Goal: Obtain resource: Download file/media

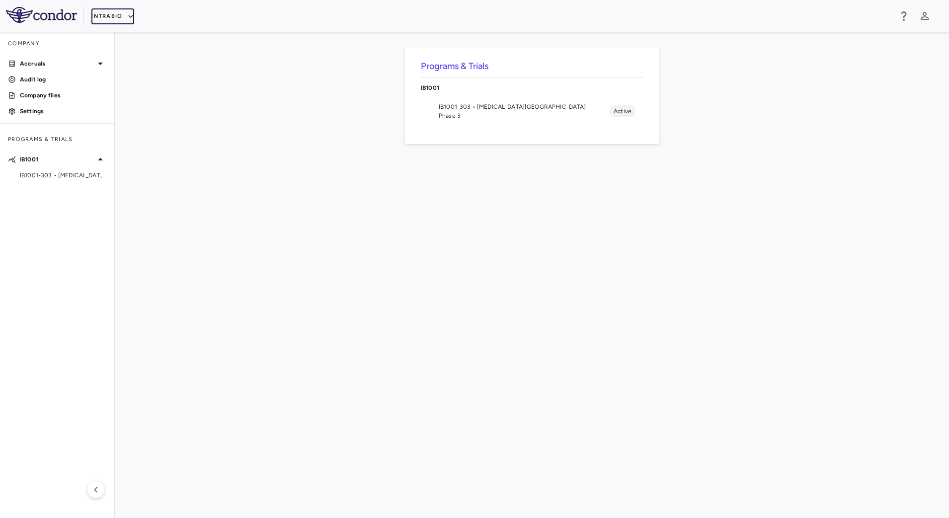
click at [103, 13] on button "IntraBio" at bounding box center [112, 16] width 43 height 16
click at [126, 97] on li "BridgeBio, Inc." at bounding box center [132, 95] width 83 height 15
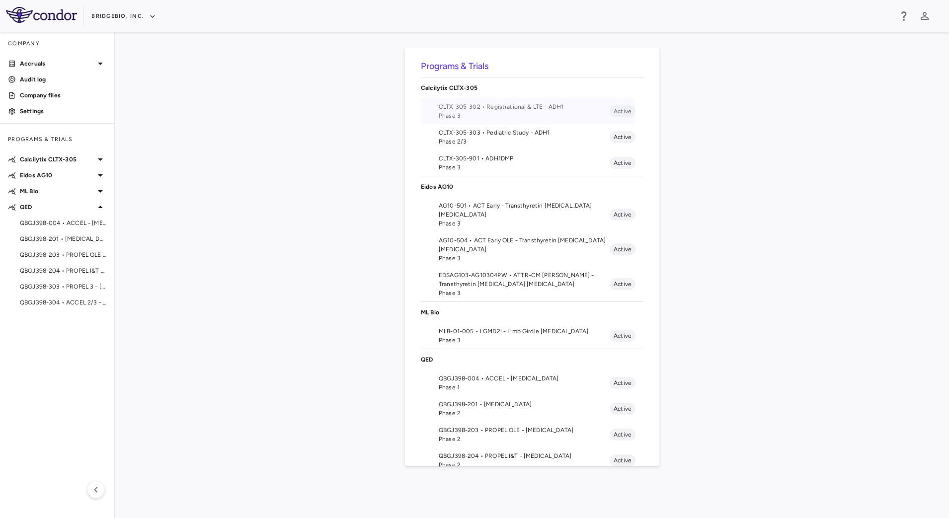
click at [490, 110] on span "CLTX-305-302 • Registrational & LTE - ADH1" at bounding box center [524, 106] width 171 height 9
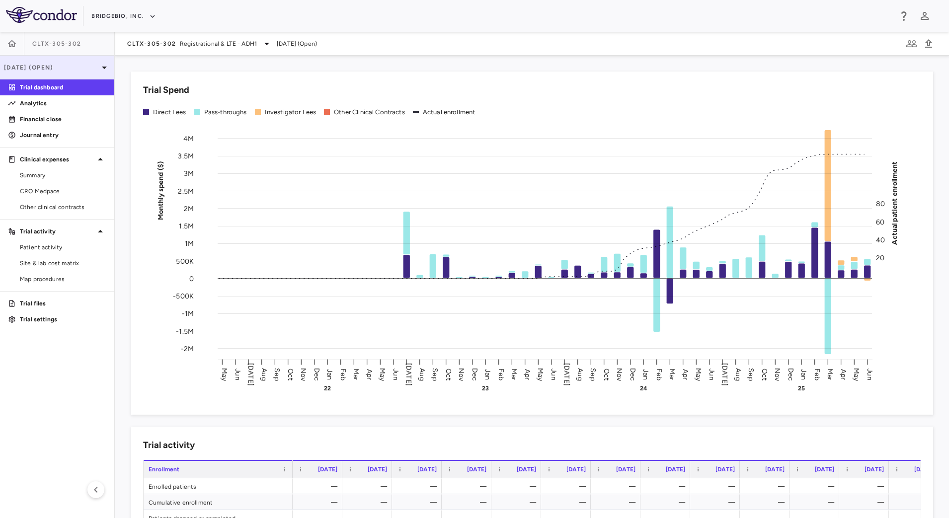
click at [87, 71] on p "[DATE] (Open)" at bounding box center [51, 67] width 94 height 9
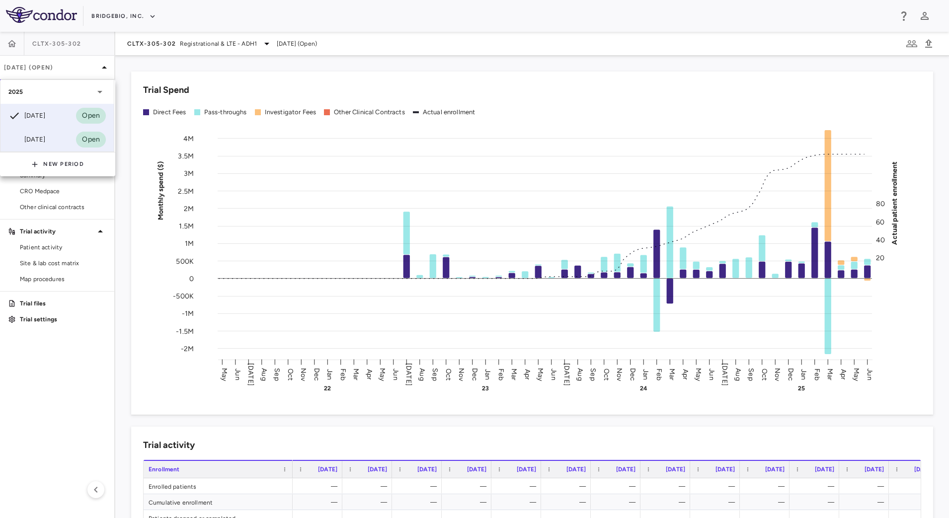
click at [43, 135] on div "[DATE]" at bounding box center [26, 140] width 37 height 12
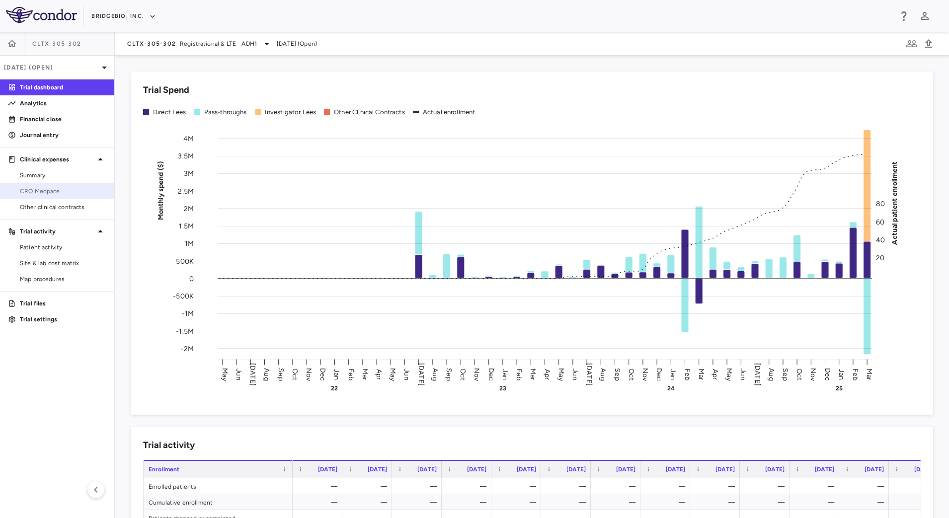
click at [78, 188] on span "CRO Medpace" at bounding box center [63, 191] width 86 height 9
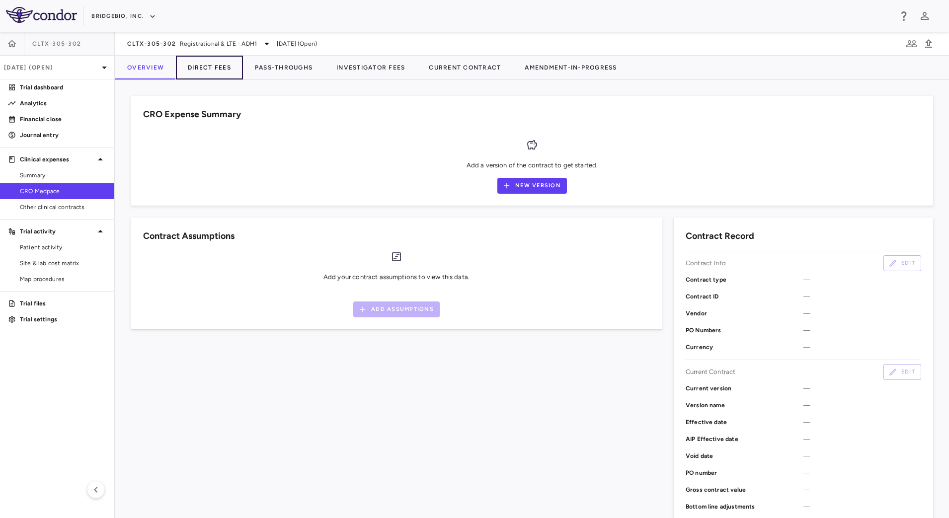
click at [198, 67] on button "Direct Fees" at bounding box center [209, 68] width 67 height 24
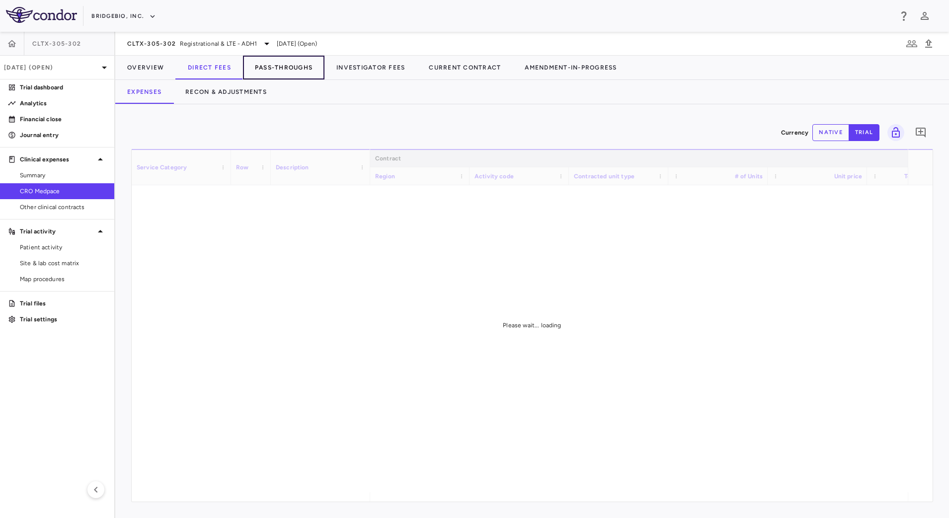
click at [244, 79] on button "Pass-Throughs" at bounding box center [283, 68] width 81 height 24
click at [215, 72] on button "Direct Fees" at bounding box center [209, 68] width 67 height 24
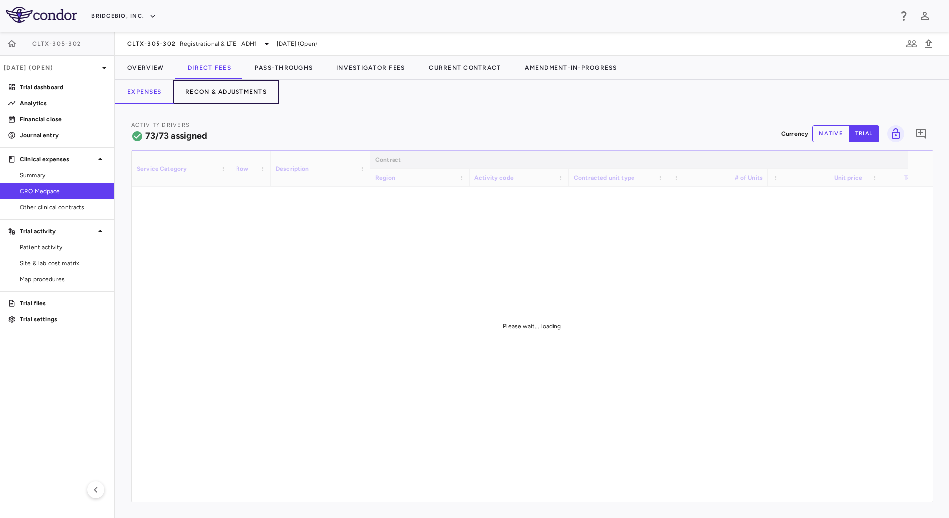
click at [226, 92] on button "Recon & Adjustments" at bounding box center [225, 92] width 105 height 24
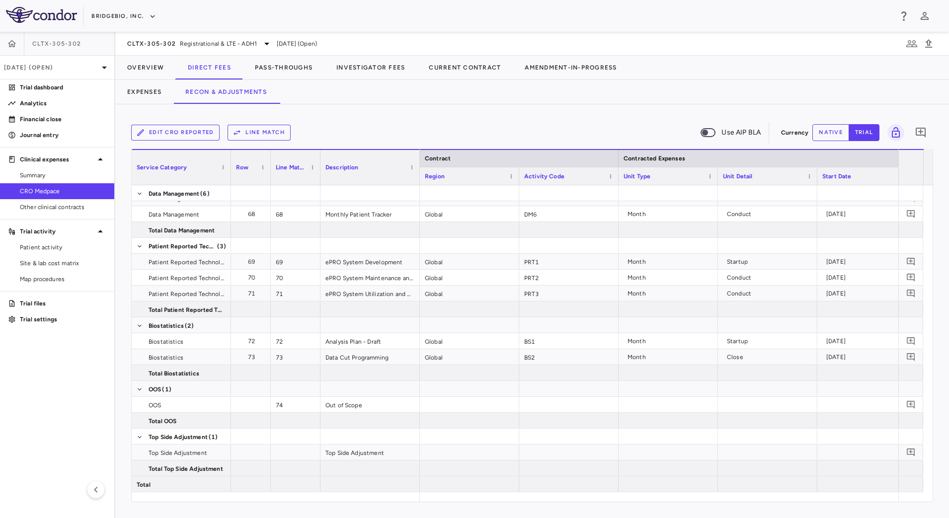
click at [421, 97] on div "Expenses Recon & Adjustments" at bounding box center [532, 92] width 834 height 24
click at [276, 341] on span "Export" at bounding box center [297, 339] width 84 height 14
click at [389, 345] on span "CSV Export" at bounding box center [403, 343] width 47 height 14
click at [301, 69] on button "Pass-Throughs" at bounding box center [283, 68] width 81 height 24
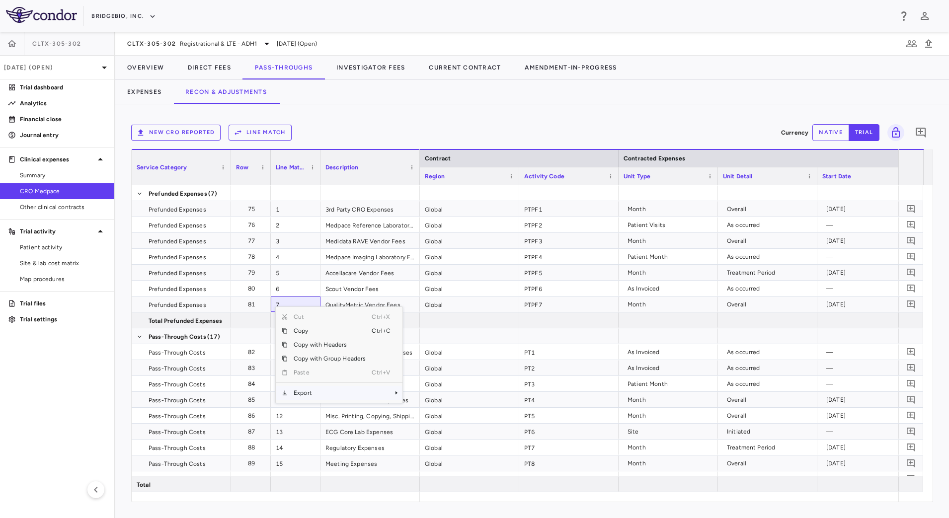
drag, startPoint x: 316, startPoint y: 394, endPoint x: 398, endPoint y: 391, distance: 82.6
click at [316, 395] on span "Export" at bounding box center [330, 393] width 84 height 14
click at [432, 395] on span "CSV Export" at bounding box center [435, 397] width 47 height 14
drag, startPoint x: 121, startPoint y: 45, endPoint x: 175, endPoint y: 51, distance: 53.9
click at [175, 51] on div "CLTX-305-302 Registrational & LTE - ADH[DATE] (Open)" at bounding box center [532, 44] width 834 height 24
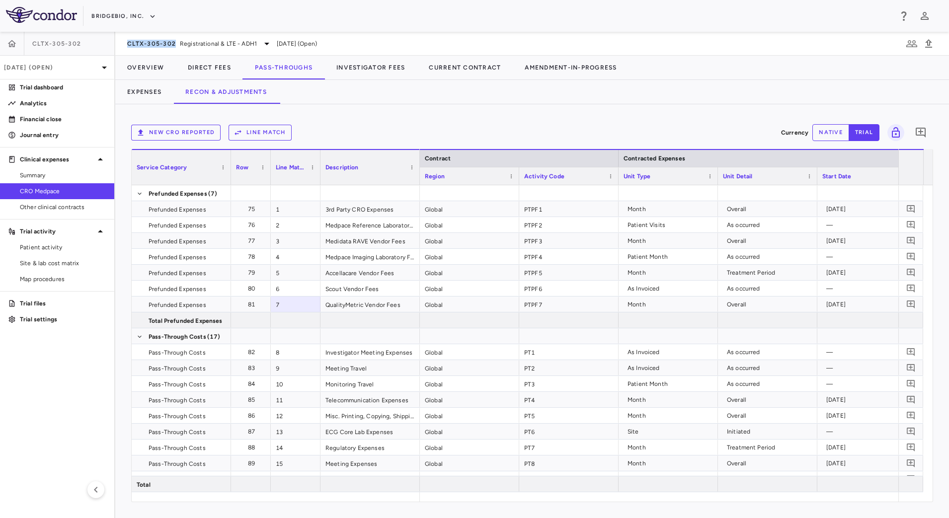
copy span "CLTX-305-302"
click at [200, 45] on span "Registrational & LTE - ADH1" at bounding box center [218, 43] width 77 height 9
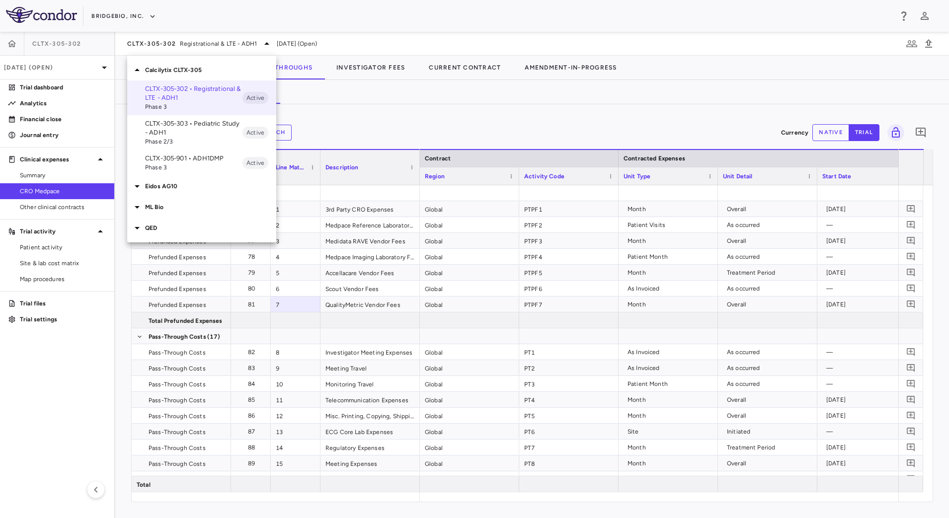
click at [183, 131] on p "CLTX-305-303 • Pediatric Study - ADH1" at bounding box center [193, 128] width 97 height 18
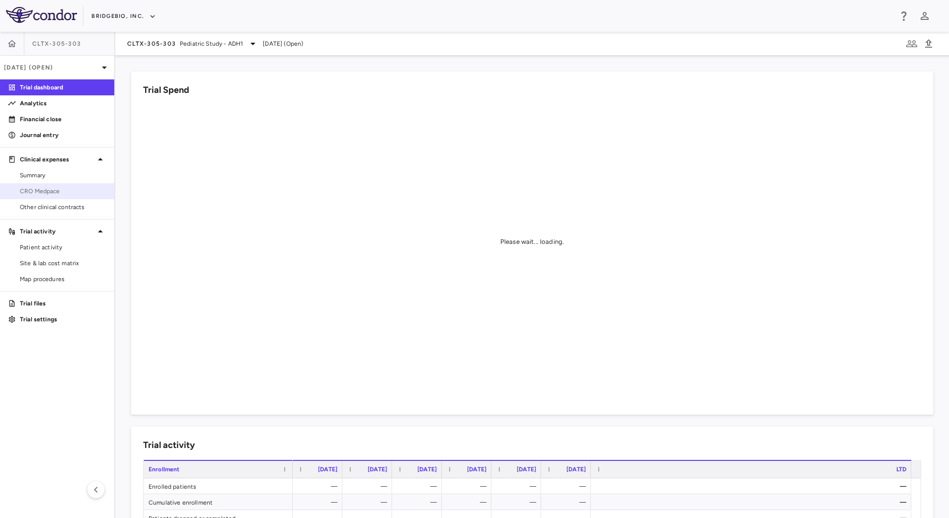
click at [50, 188] on span "CRO Medpace" at bounding box center [63, 191] width 86 height 9
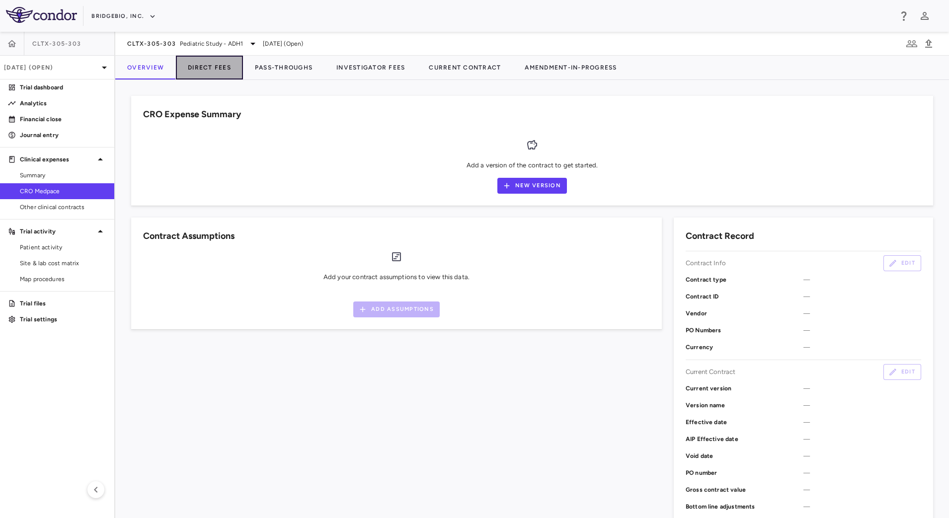
click at [200, 72] on button "Direct Fees" at bounding box center [209, 68] width 67 height 24
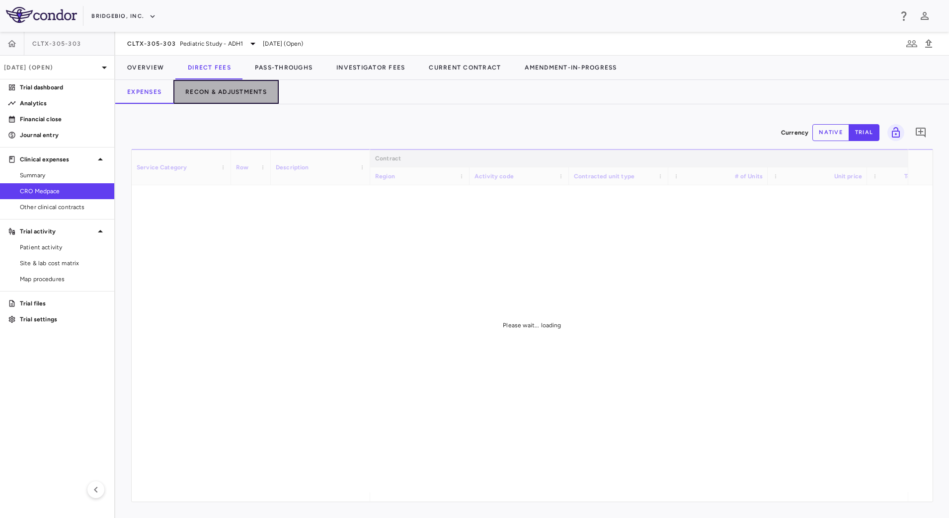
click at [209, 88] on button "Recon & Adjustments" at bounding box center [225, 92] width 105 height 24
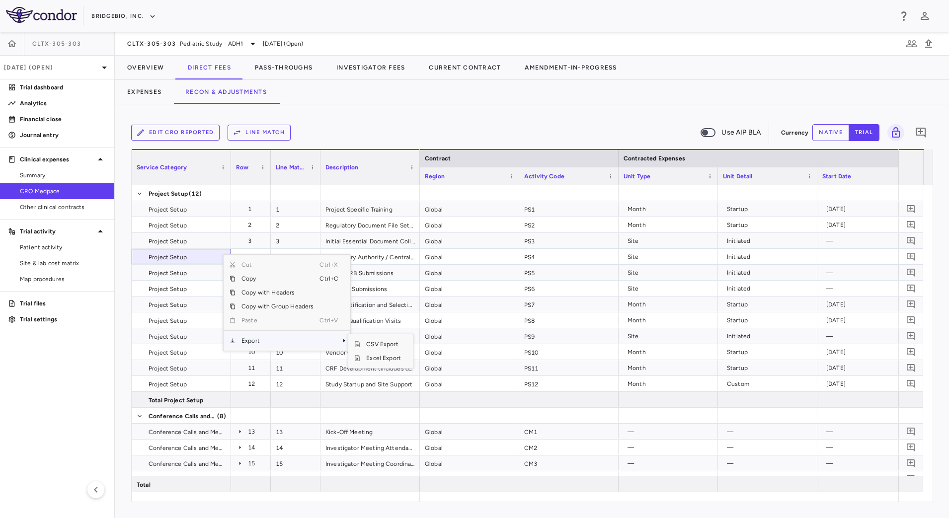
click at [286, 341] on span "Export" at bounding box center [278, 341] width 84 height 14
click at [369, 343] on span "CSV Export" at bounding box center [383, 344] width 47 height 14
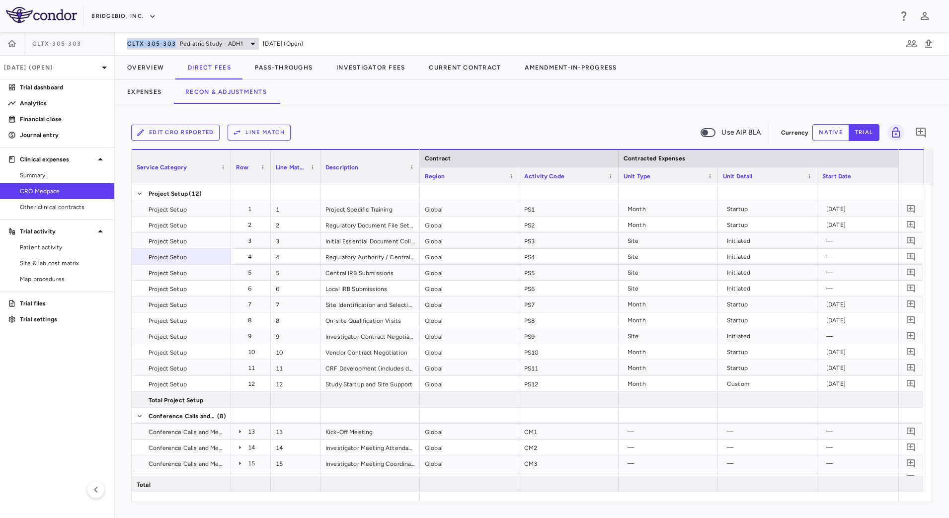
drag, startPoint x: 120, startPoint y: 48, endPoint x: 174, endPoint y: 48, distance: 54.2
click at [174, 48] on div "CLTX-305-303 Pediatric Study - ADH[DATE] (Open)" at bounding box center [532, 44] width 834 height 24
copy span "CLTX-305-303"
click at [271, 67] on button "Pass-Throughs" at bounding box center [283, 68] width 81 height 24
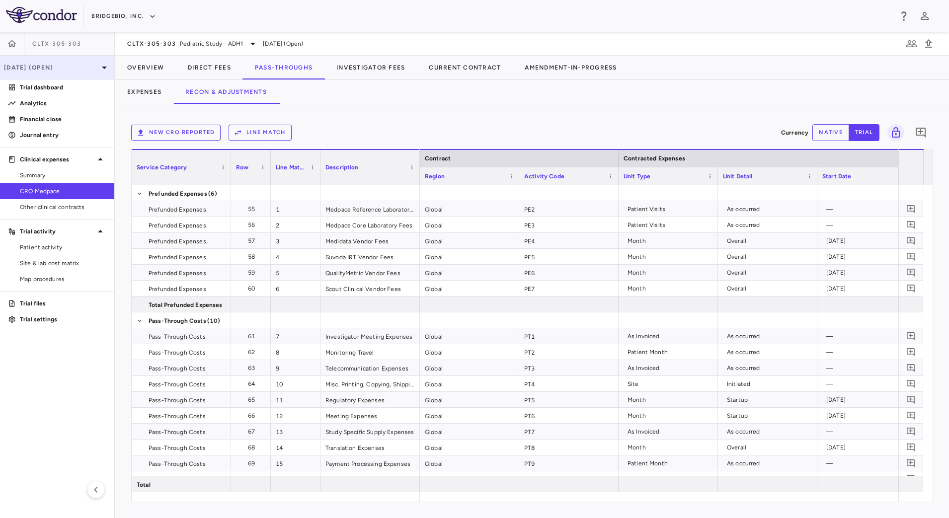
click at [71, 72] on div "[DATE] (Open)" at bounding box center [57, 68] width 114 height 24
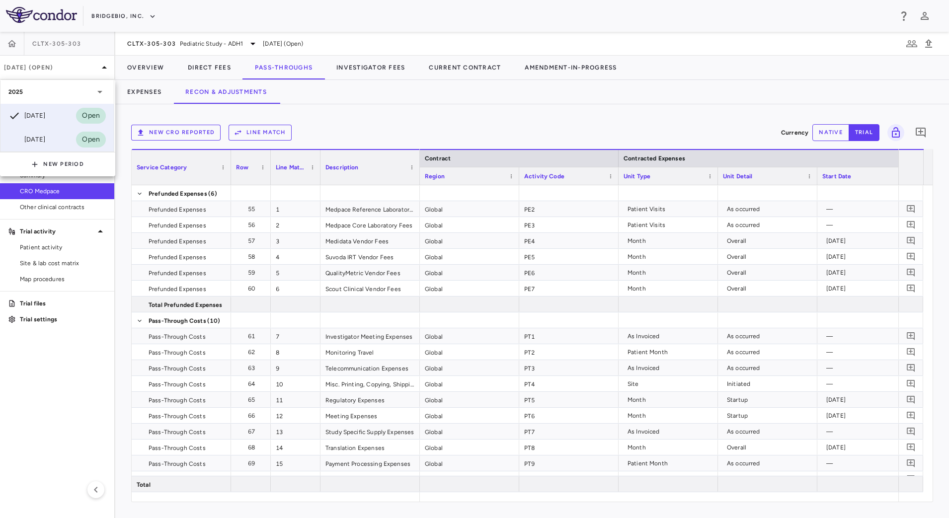
click at [45, 142] on div "[DATE]" at bounding box center [26, 140] width 37 height 12
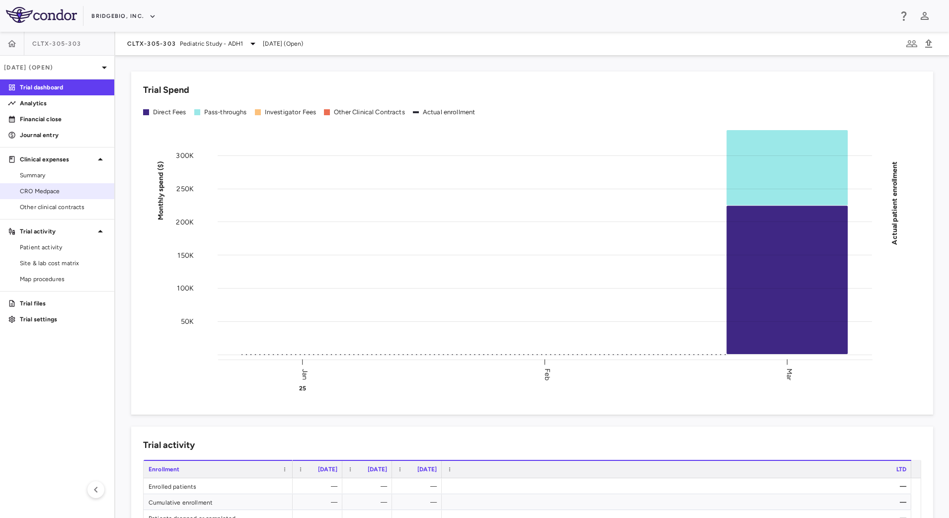
click at [56, 189] on span "CRO Medpace" at bounding box center [63, 191] width 86 height 9
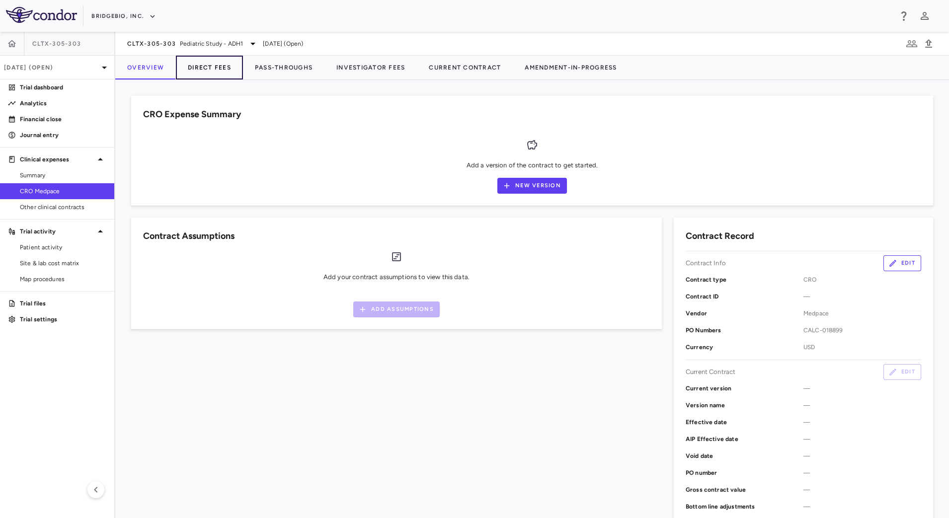
click at [222, 73] on button "Direct Fees" at bounding box center [209, 68] width 67 height 24
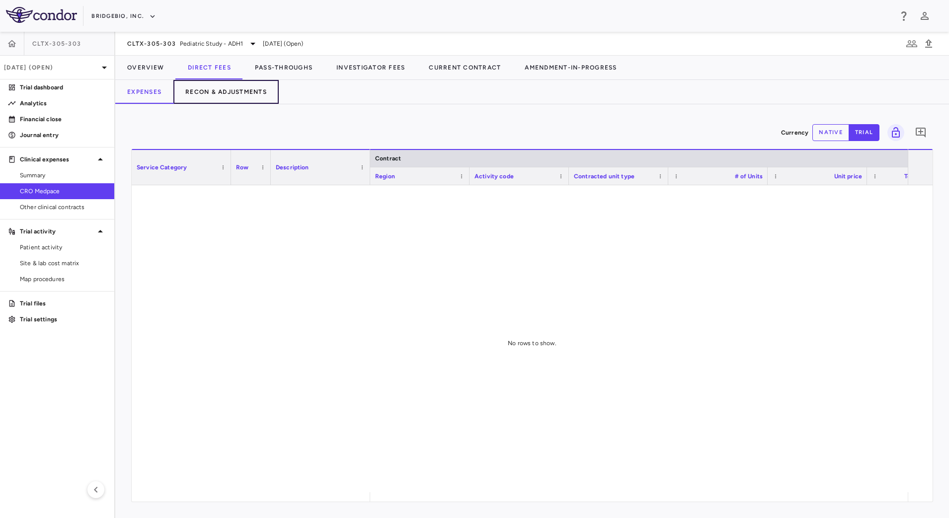
click at [243, 97] on button "Recon & Adjustments" at bounding box center [225, 92] width 105 height 24
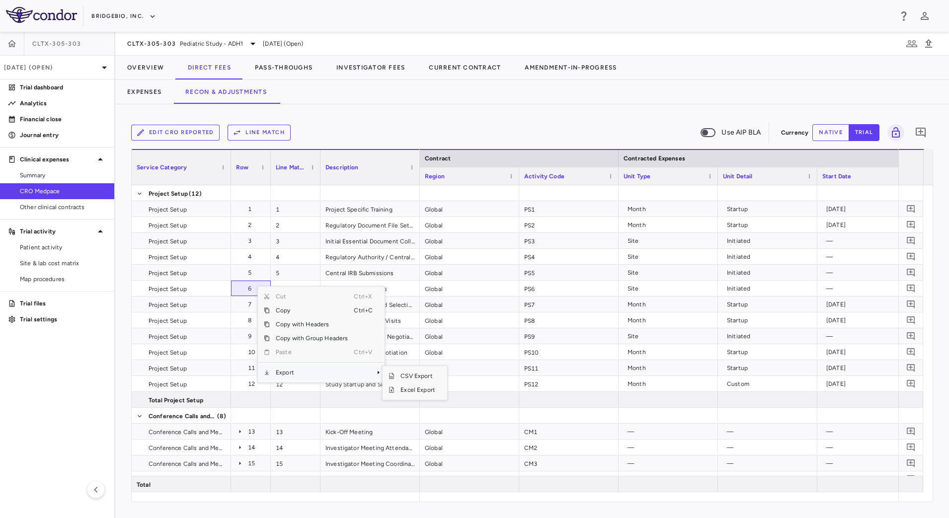
click at [306, 375] on span "Export" at bounding box center [312, 373] width 84 height 14
click at [404, 375] on span "CSV Export" at bounding box center [417, 376] width 47 height 14
drag, startPoint x: 123, startPoint y: 46, endPoint x: 175, endPoint y: 52, distance: 52.5
click at [175, 52] on div "CLTX-305-303 Pediatric Study - ADH[DATE] (Open)" at bounding box center [532, 44] width 834 height 24
copy span "CLTX-305-303"
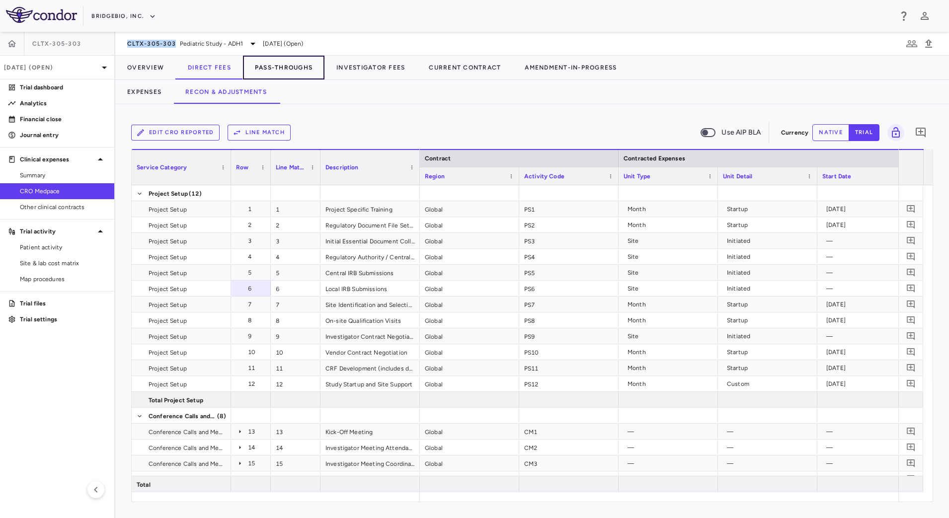
click at [297, 69] on button "Pass-Throughs" at bounding box center [283, 68] width 81 height 24
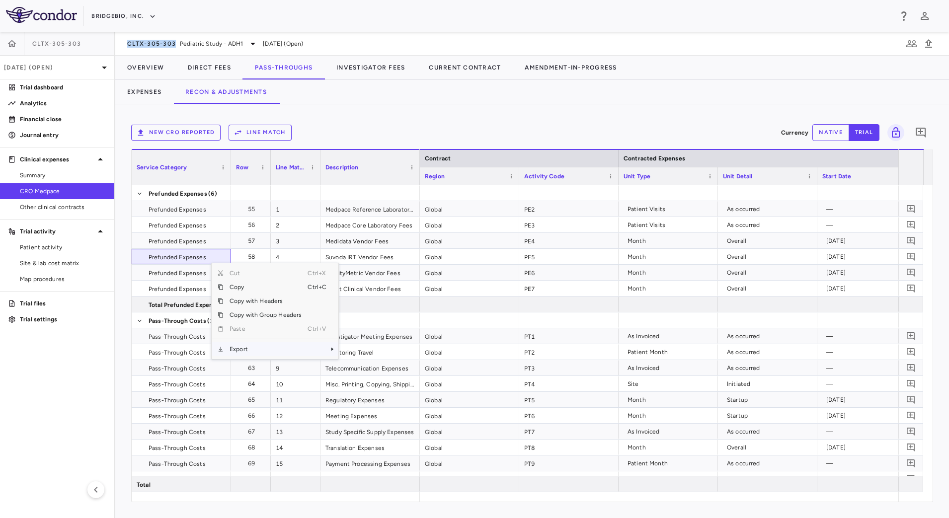
click at [252, 349] on span "Export" at bounding box center [266, 349] width 84 height 14
click at [366, 347] on span "CSV Export" at bounding box center [371, 353] width 47 height 14
click at [210, 46] on span "Pediatric Study - ADH1" at bounding box center [211, 43] width 63 height 9
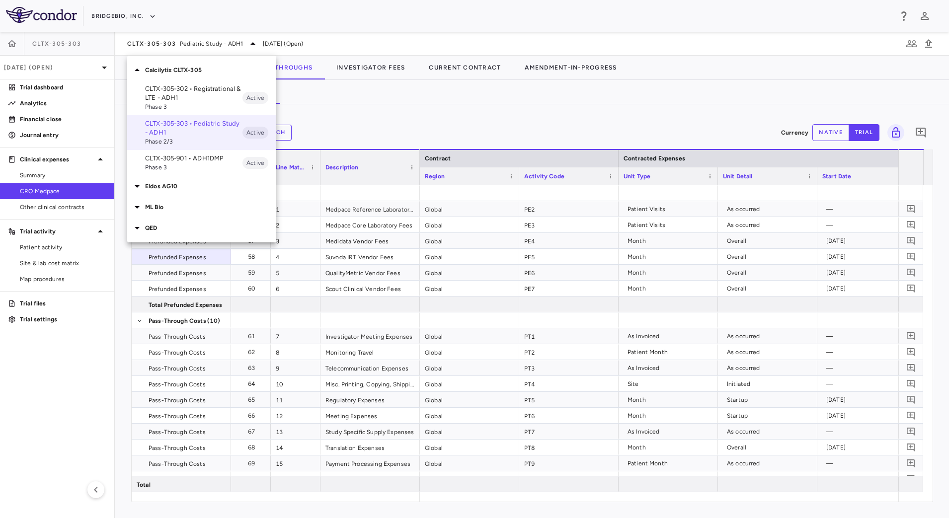
click at [173, 159] on p "CLTX-305-901 • ADH1DMP" at bounding box center [193, 158] width 97 height 9
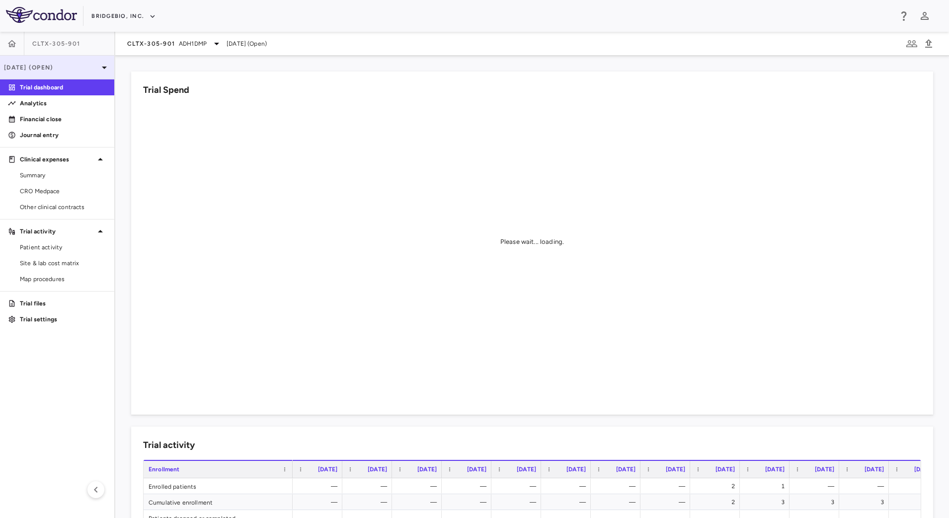
click at [76, 67] on p "[DATE] (Open)" at bounding box center [51, 67] width 94 height 9
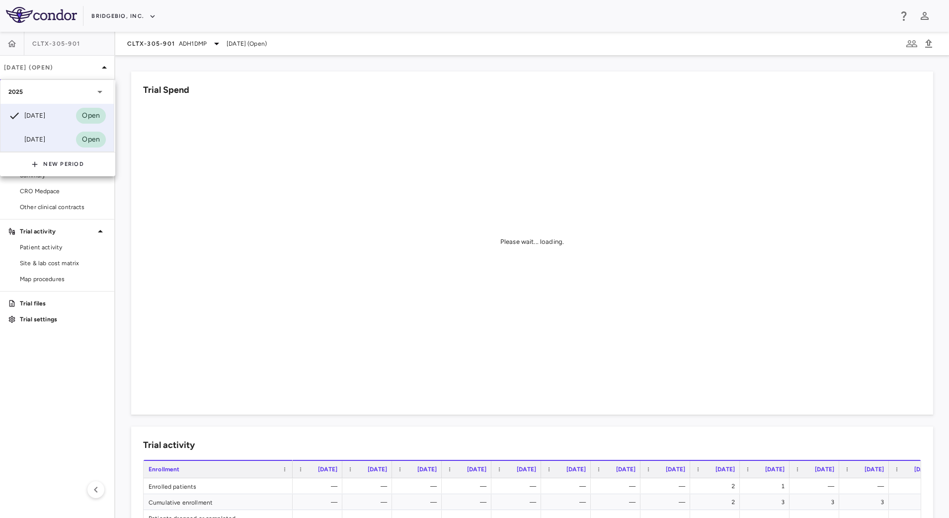
click at [40, 133] on div "[DATE] Open" at bounding box center [56, 140] width 113 height 24
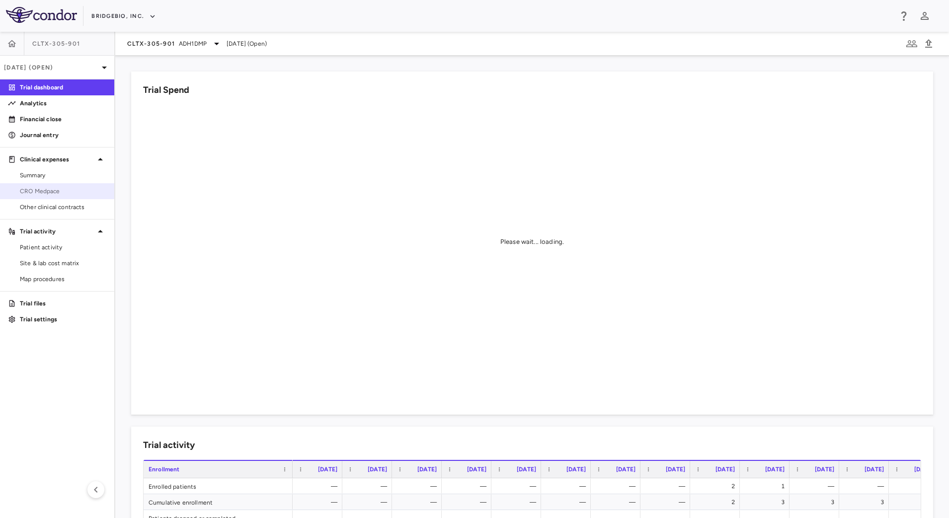
click at [58, 188] on span "CRO Medpace" at bounding box center [63, 191] width 86 height 9
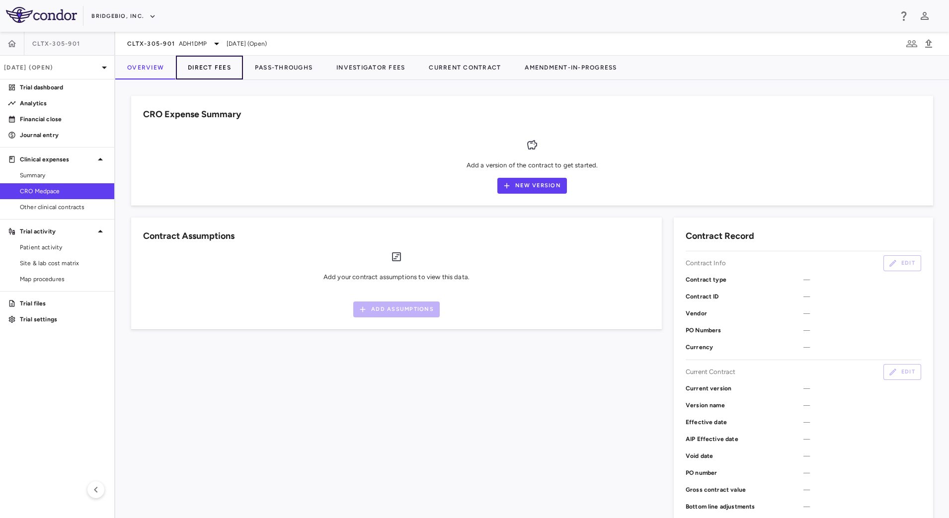
click at [207, 73] on button "Direct Fees" at bounding box center [209, 68] width 67 height 24
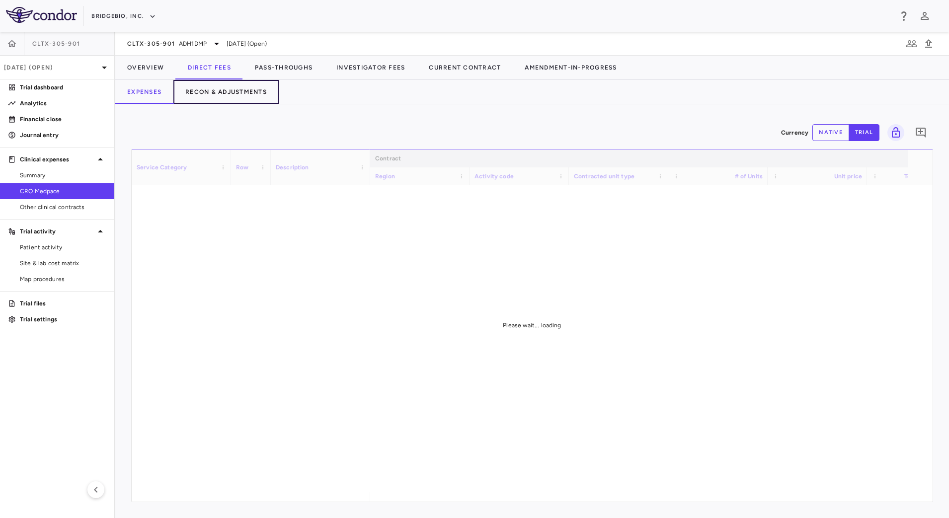
click at [218, 95] on button "Recon & Adjustments" at bounding box center [225, 92] width 105 height 24
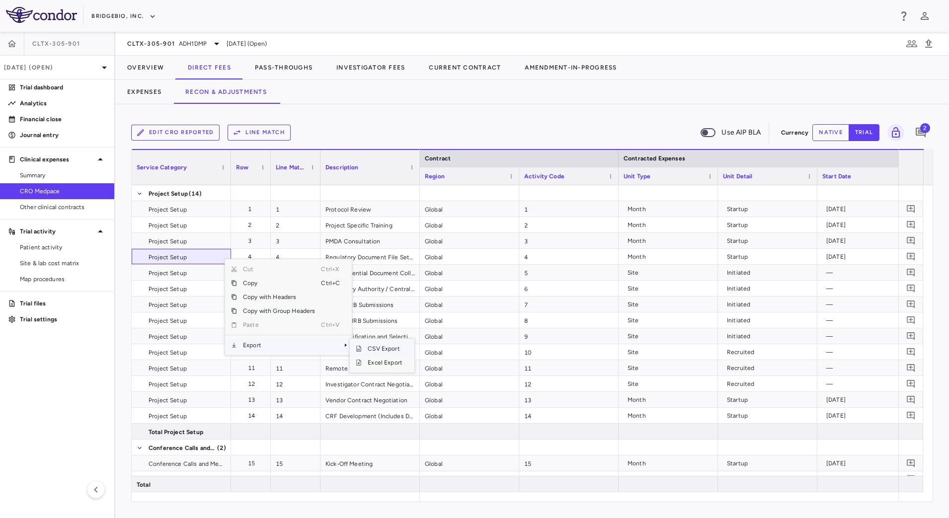
click at [387, 347] on span "CSV Export" at bounding box center [385, 349] width 47 height 14
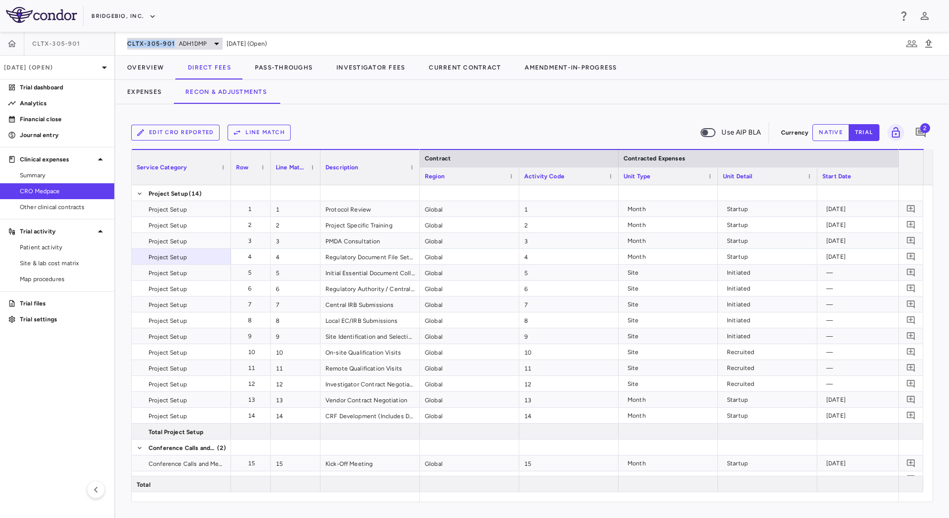
drag, startPoint x: 124, startPoint y: 46, endPoint x: 174, endPoint y: 47, distance: 50.7
click at [174, 47] on div "CLTX-305-901 ADH1DMP [DATE] (Open)" at bounding box center [532, 44] width 834 height 24
copy span "CLTX-305-901"
click at [278, 68] on button "Pass-Throughs" at bounding box center [283, 68] width 81 height 24
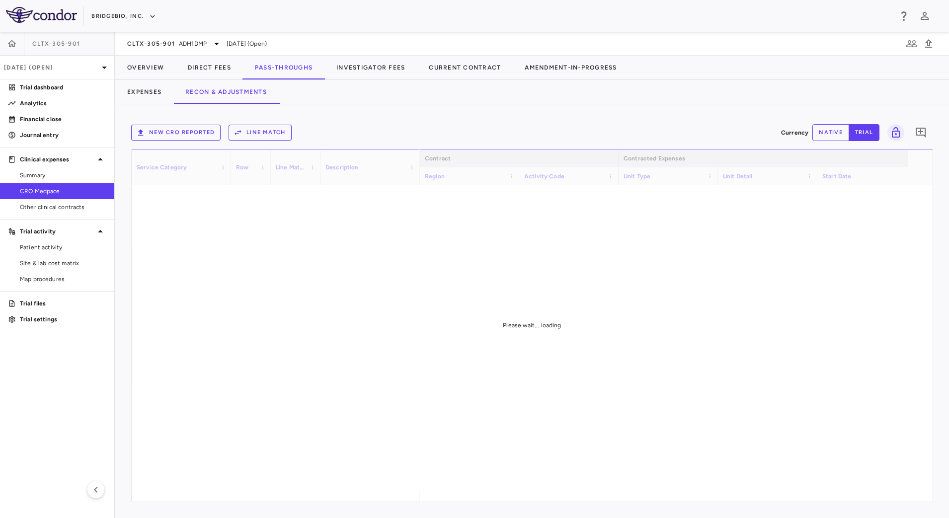
click at [389, 90] on div "Expenses Recon & Adjustments" at bounding box center [532, 92] width 834 height 24
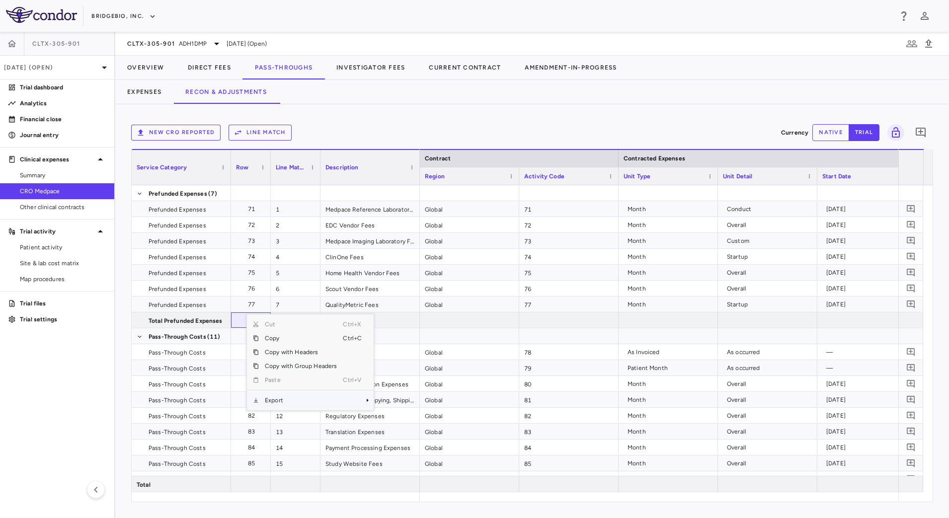
click at [289, 402] on span "Export" at bounding box center [301, 401] width 84 height 14
click at [389, 403] on span "CSV Export" at bounding box center [407, 404] width 47 height 14
